Goal: Task Accomplishment & Management: Manage account settings

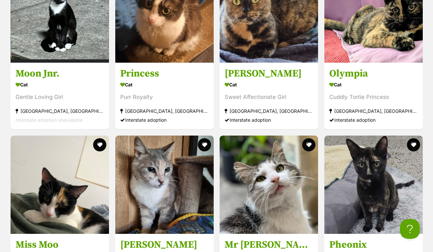
scroll to position [970, 0]
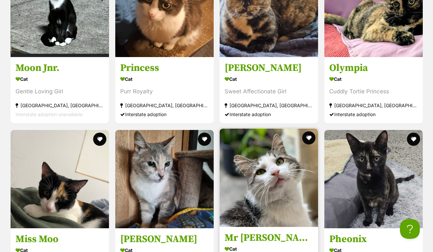
click at [289, 232] on h3 "Mr [PERSON_NAME] ([DOMAIN_NAME] [PERSON_NAME] Cat)" at bounding box center [268, 238] width 88 height 13
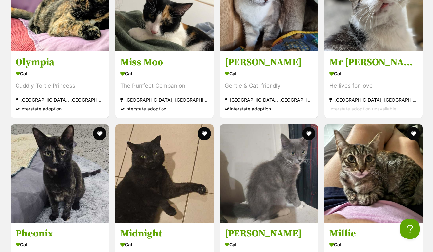
scroll to position [1147, 0]
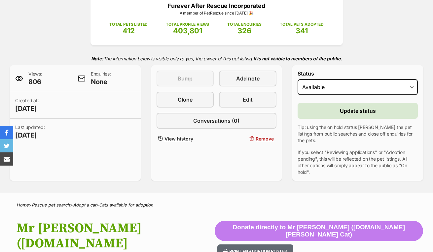
scroll to position [73, 0]
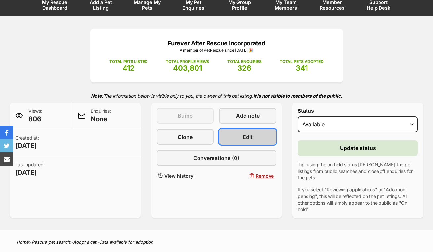
click at [247, 133] on span "Edit" at bounding box center [248, 137] width 10 height 8
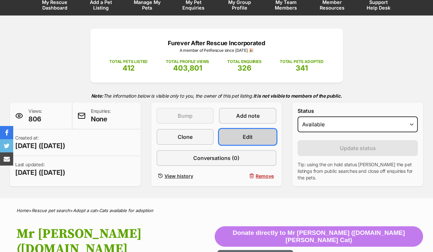
scroll to position [0, 0]
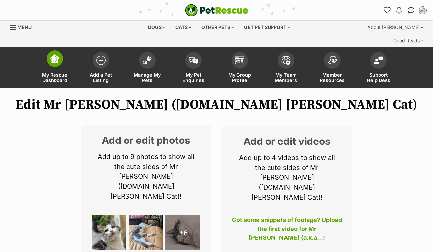
click at [54, 54] on img at bounding box center [54, 58] width 9 height 9
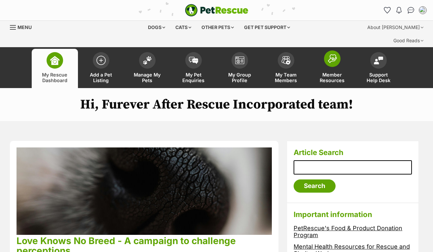
click at [332, 54] on img at bounding box center [331, 58] width 9 height 9
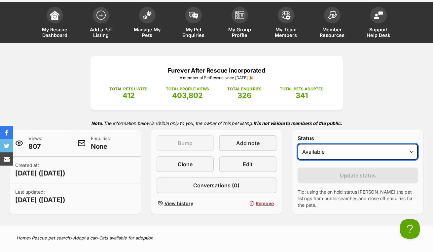
click at [412, 144] on select "Draft Available On hold Adopted" at bounding box center [357, 152] width 120 height 16
select select "on_hold"
click at [297, 144] on select "Draft Available On hold Adopted" at bounding box center [357, 152] width 120 height 16
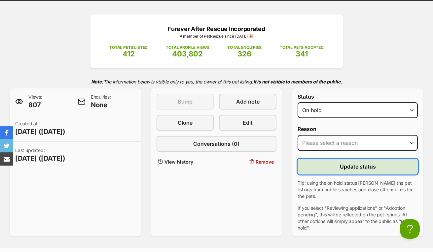
click at [349, 163] on span "Update status" at bounding box center [358, 167] width 36 height 8
